Goal: Task Accomplishment & Management: Manage account settings

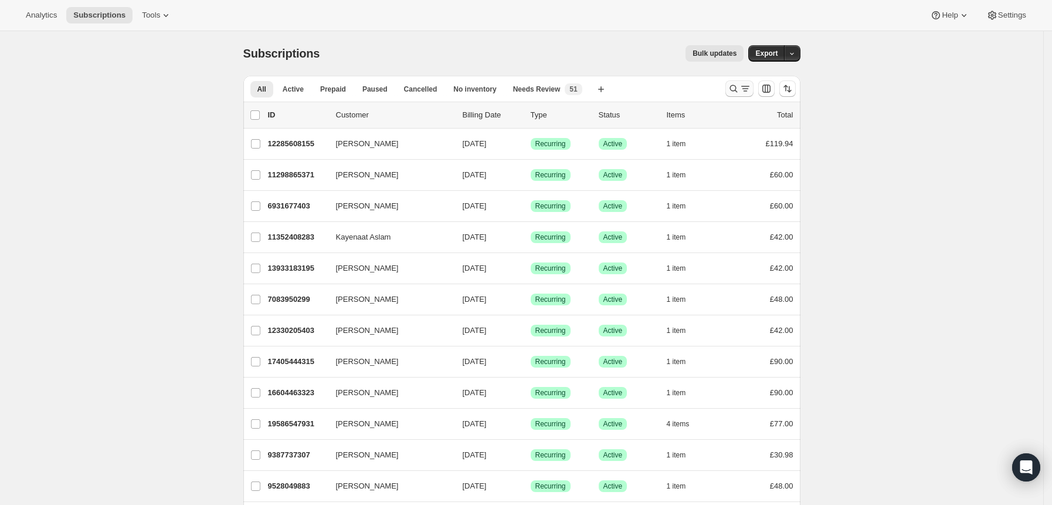
click at [738, 92] on icon "Search and filter results" at bounding box center [734, 89] width 12 height 12
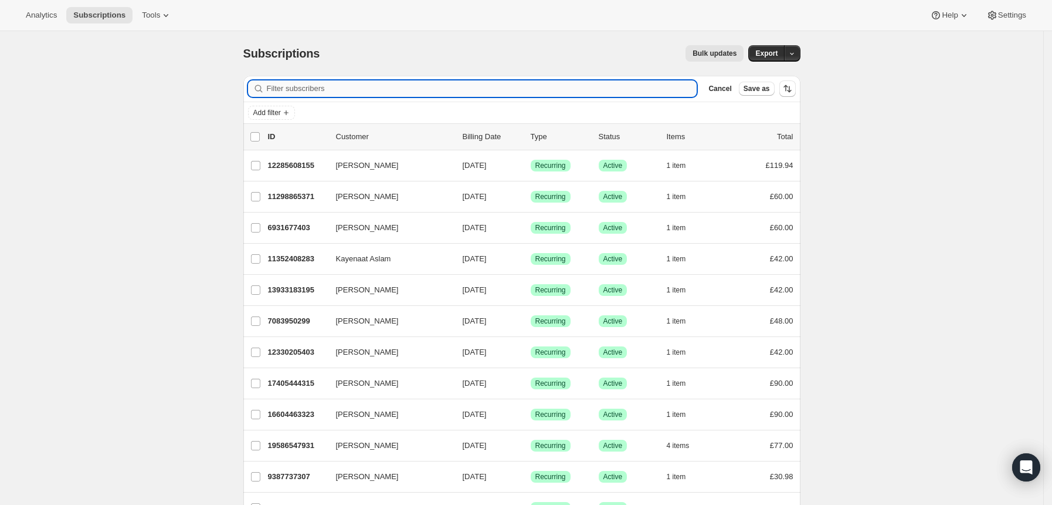
click at [656, 94] on input "Filter subscribers" at bounding box center [482, 88] width 431 height 16
type input "[EMAIL_ADDRESS][DOMAIN_NAME]"
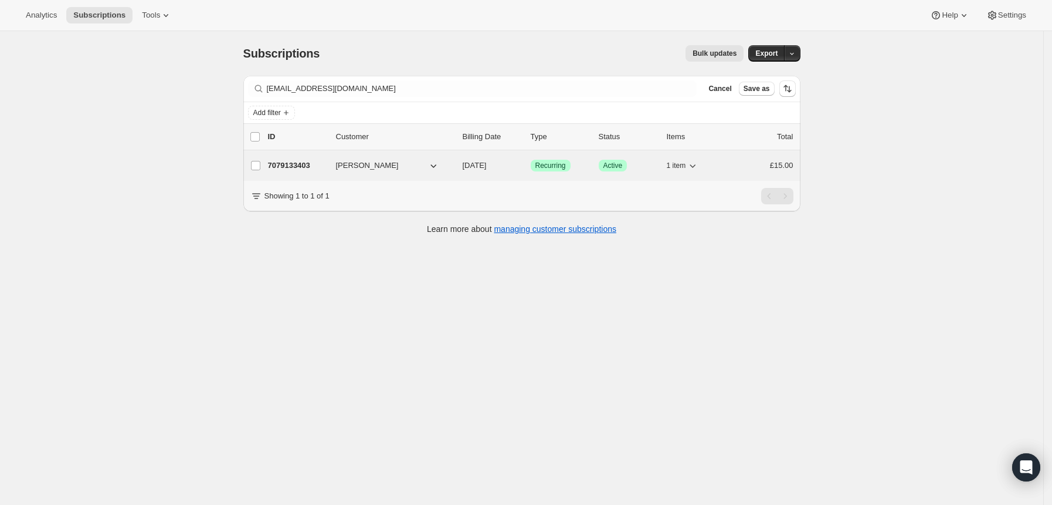
click at [588, 168] on div "Success Recurring" at bounding box center [560, 166] width 59 height 12
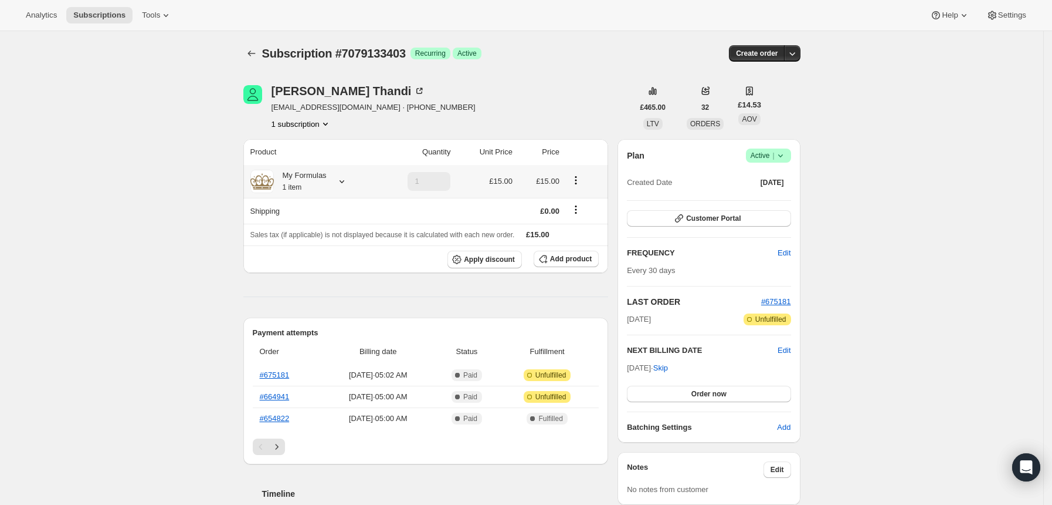
scroll to position [78, 0]
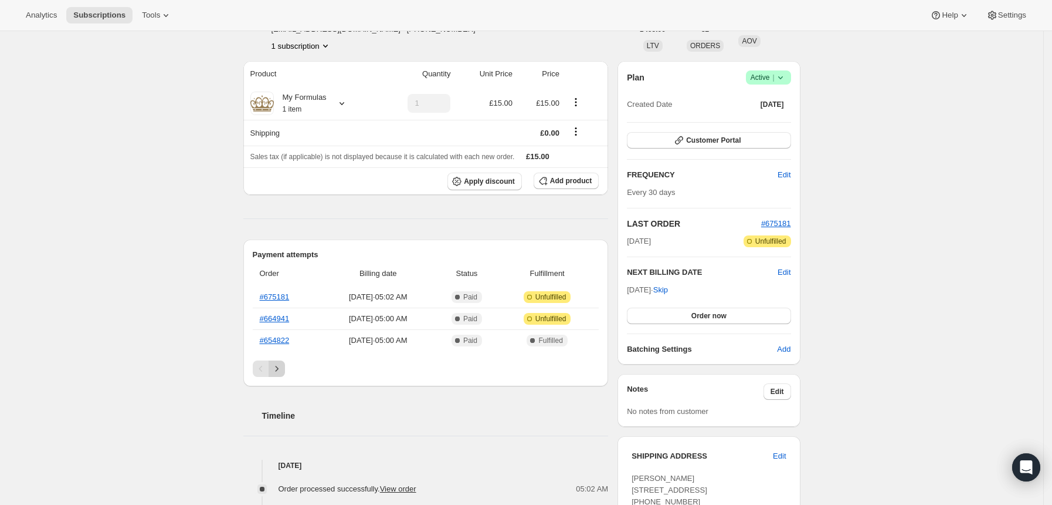
click at [280, 366] on icon "Next" at bounding box center [277, 369] width 12 height 12
click at [369, 298] on span "[DATE] · 05:00 AM" at bounding box center [383, 297] width 110 height 12
click at [261, 370] on icon "Previous" at bounding box center [261, 369] width 12 height 12
click at [263, 369] on icon "Previous" at bounding box center [261, 369] width 12 height 12
